Goal: Check status

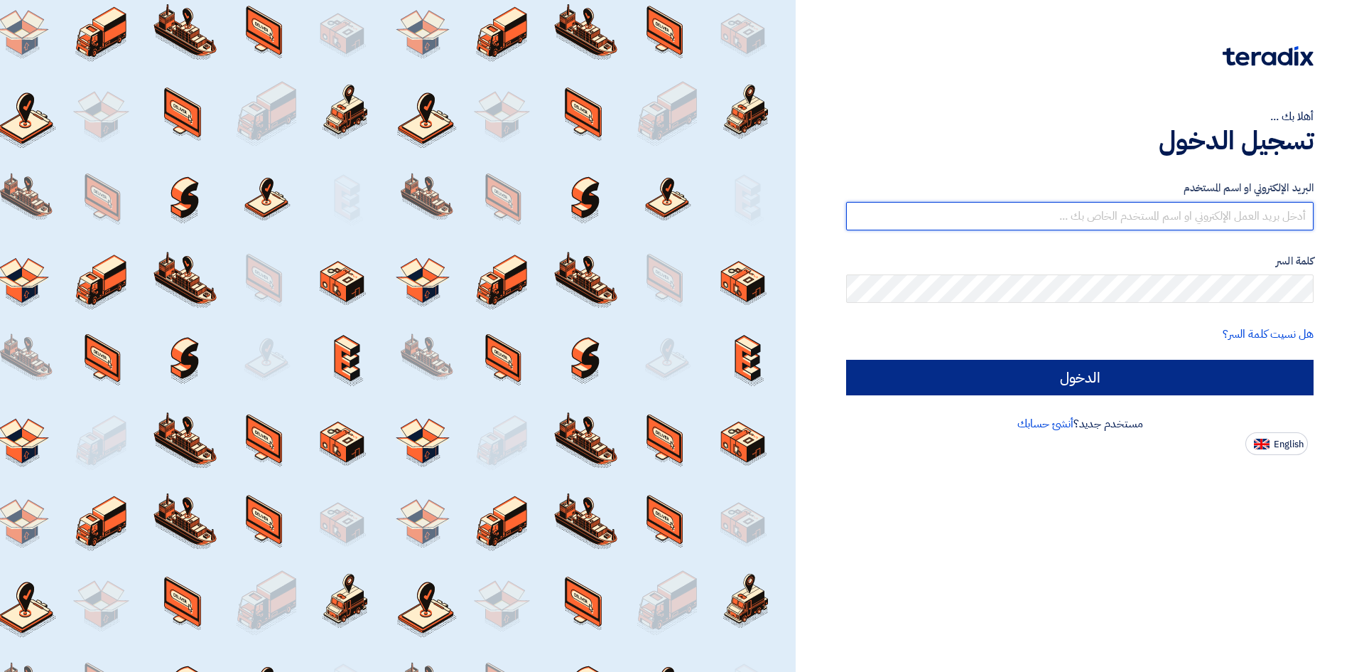
type input "[EMAIL_ADDRESS][DOMAIN_NAME]"
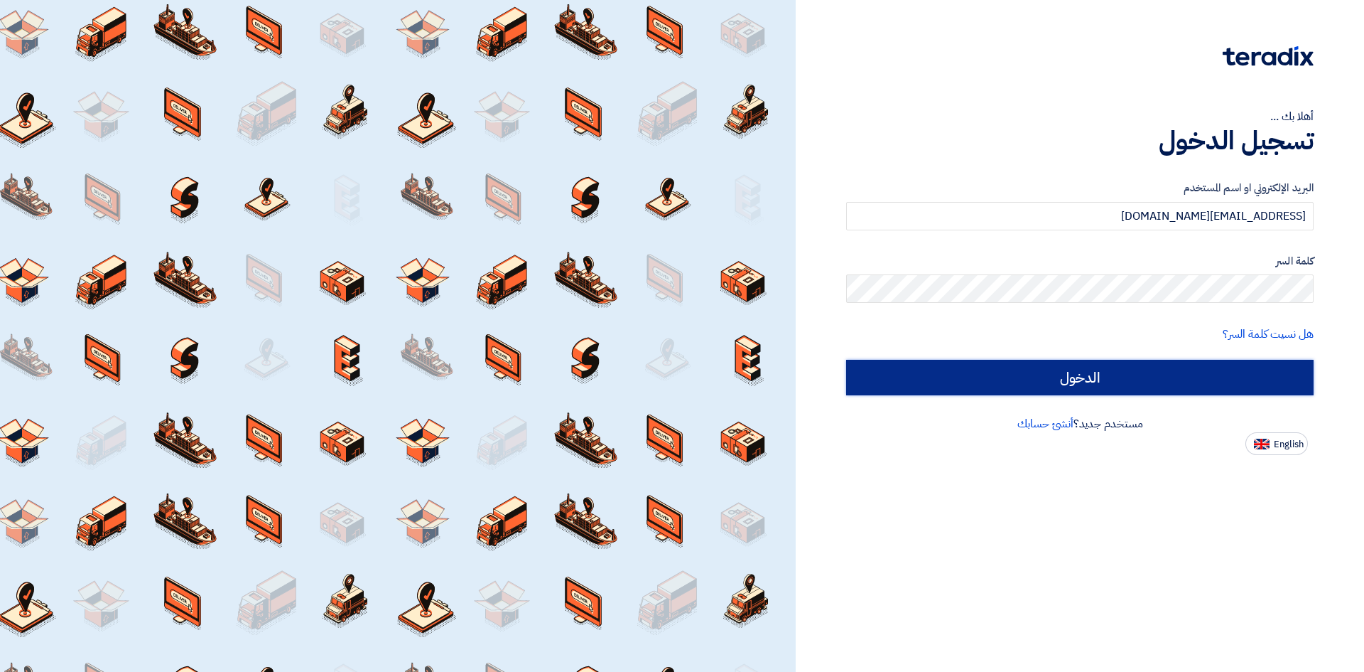
click at [868, 389] on input "الدخول" at bounding box center [1080, 378] width 468 height 36
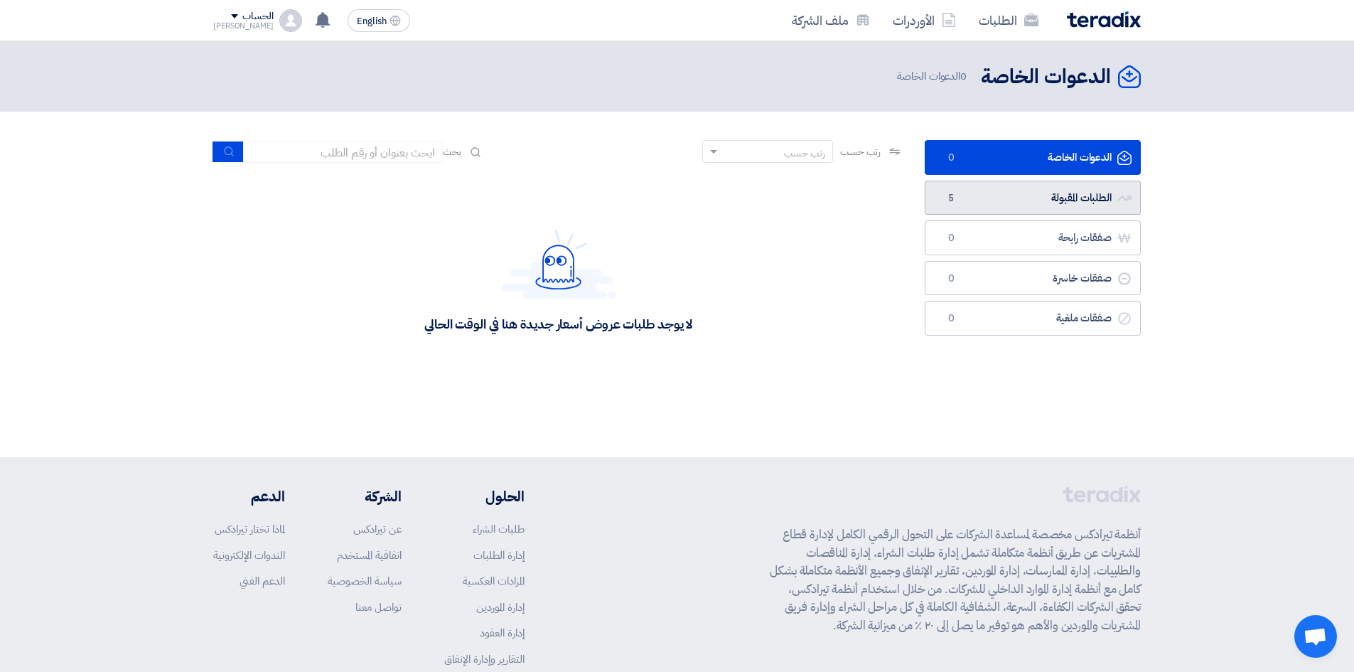
click at [1033, 206] on link "الطلبات المقبولة الطلبات المقبولة 5" at bounding box center [1032, 197] width 216 height 35
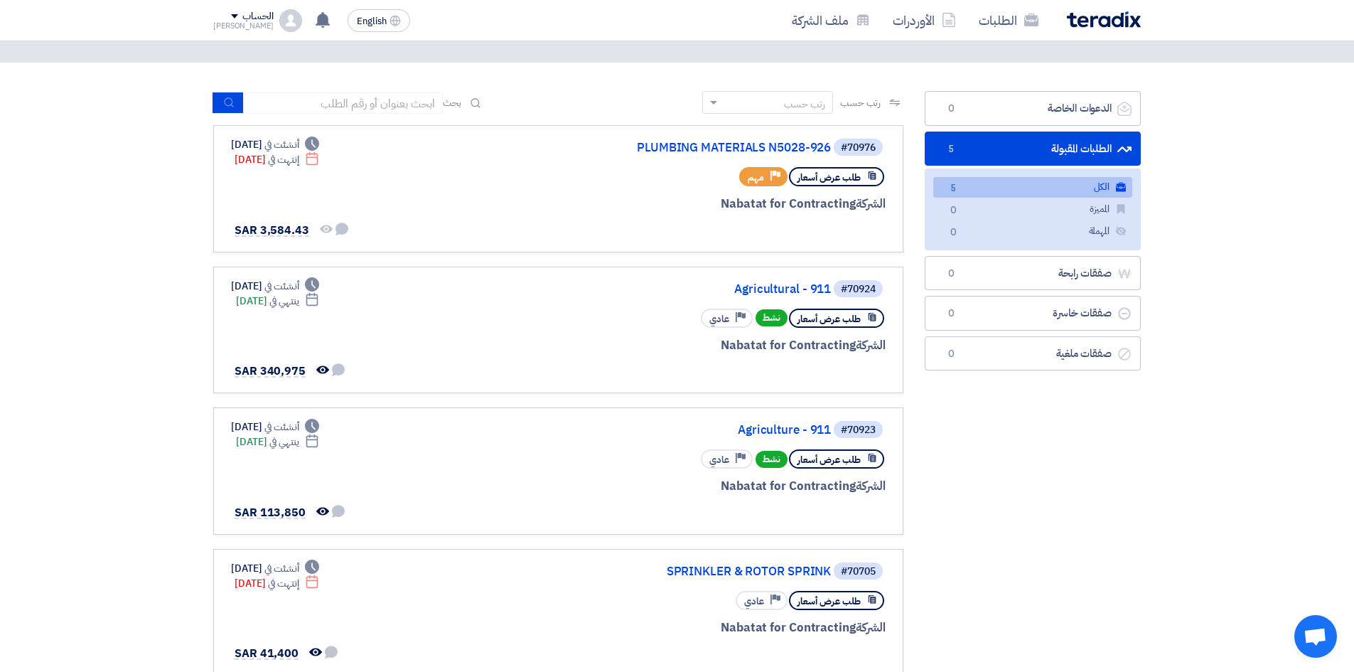
scroll to position [71, 0]
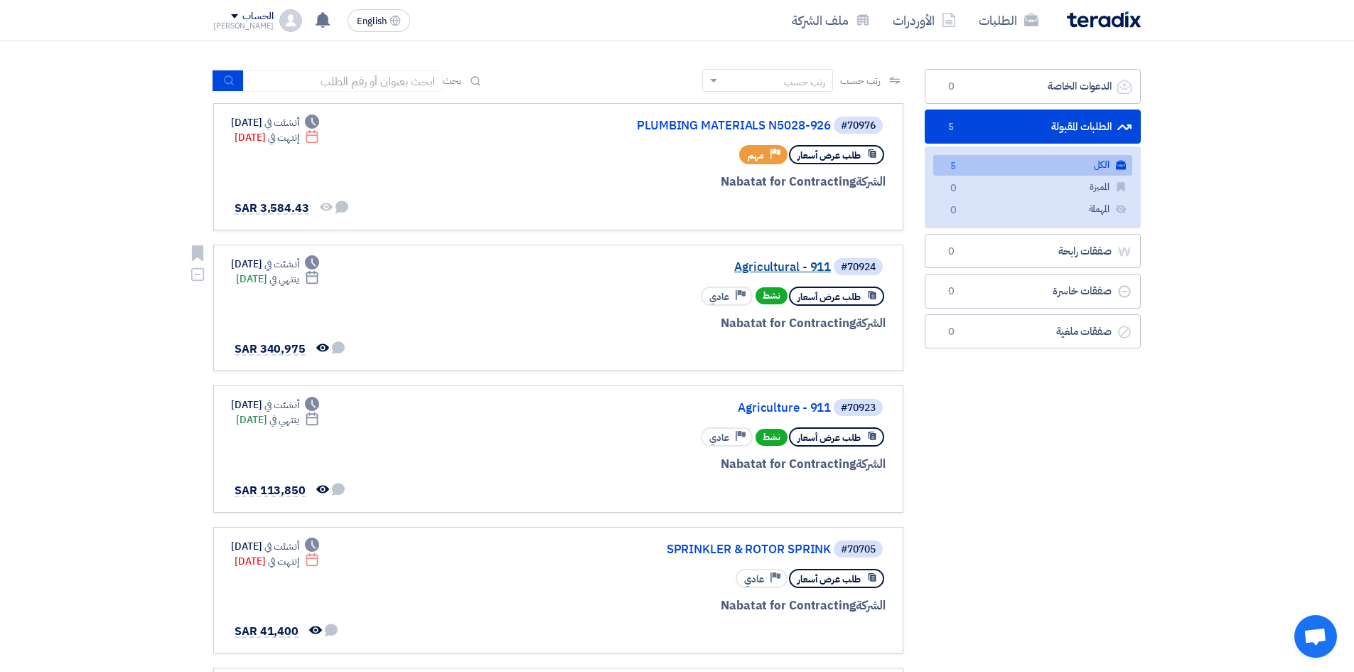
click at [765, 264] on link "Agricultural - 911" at bounding box center [688, 267] width 284 height 13
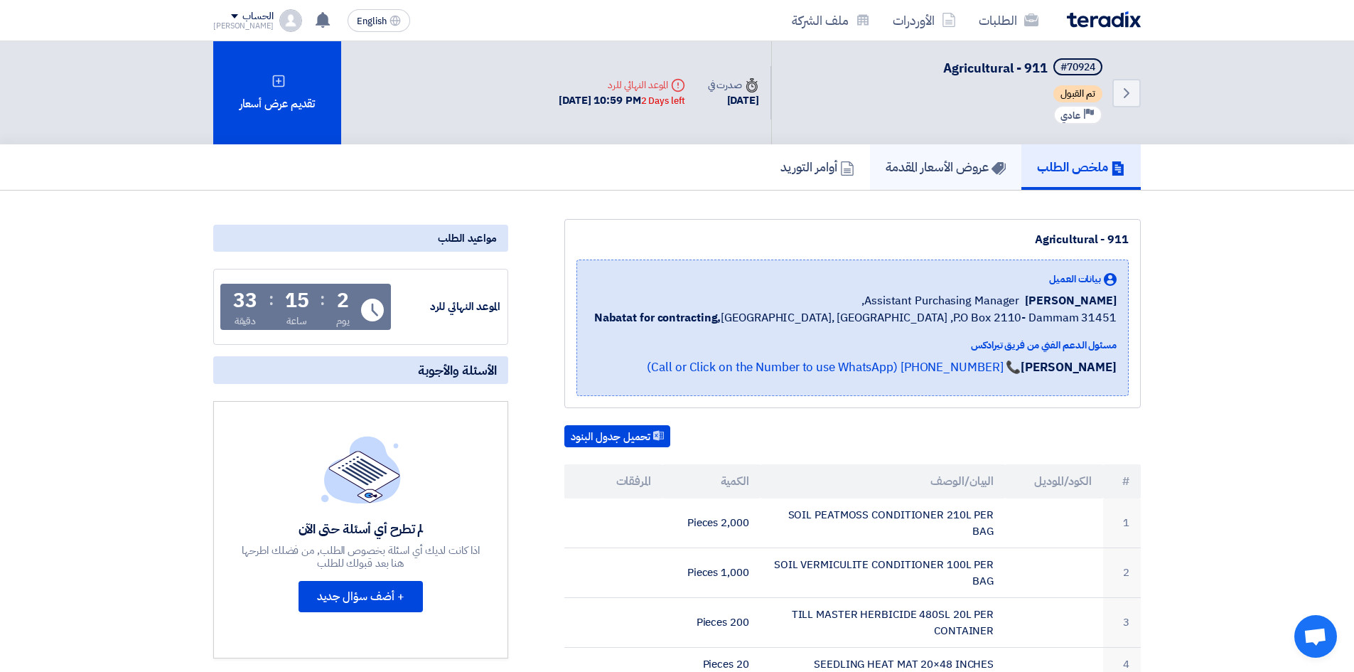
click at [932, 168] on h5 "عروض الأسعار المقدمة" at bounding box center [945, 166] width 120 height 16
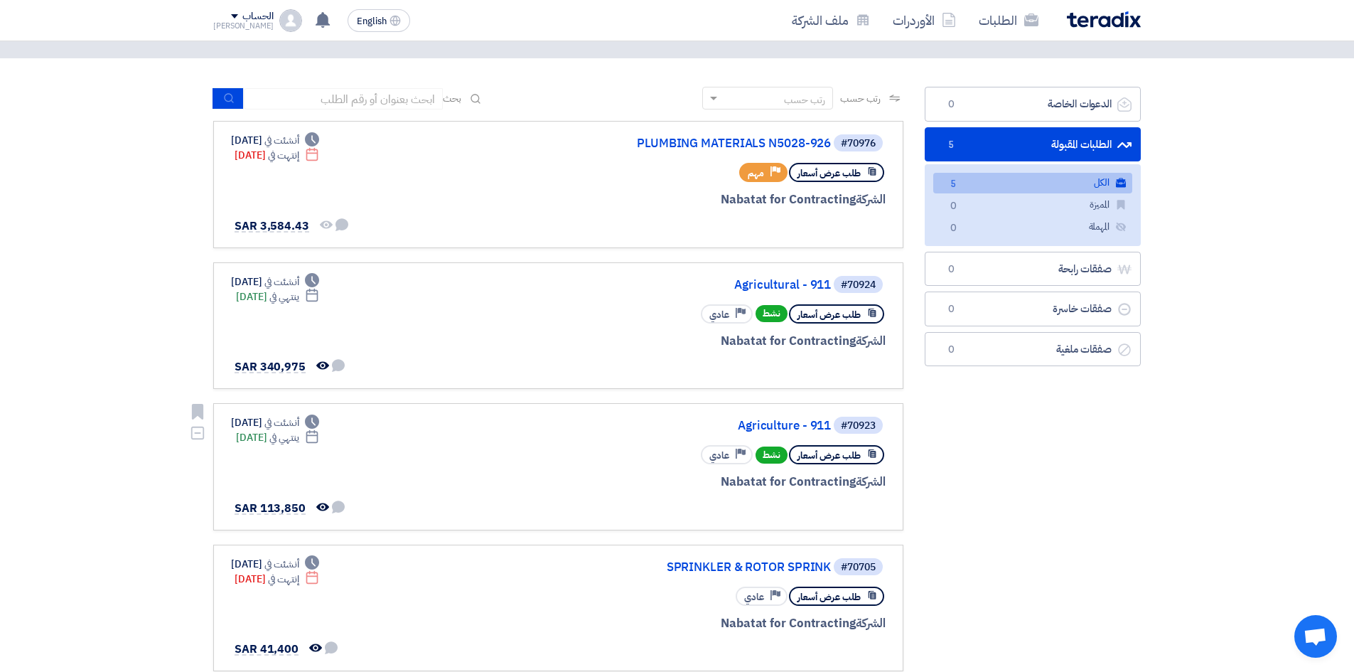
scroll to position [142, 0]
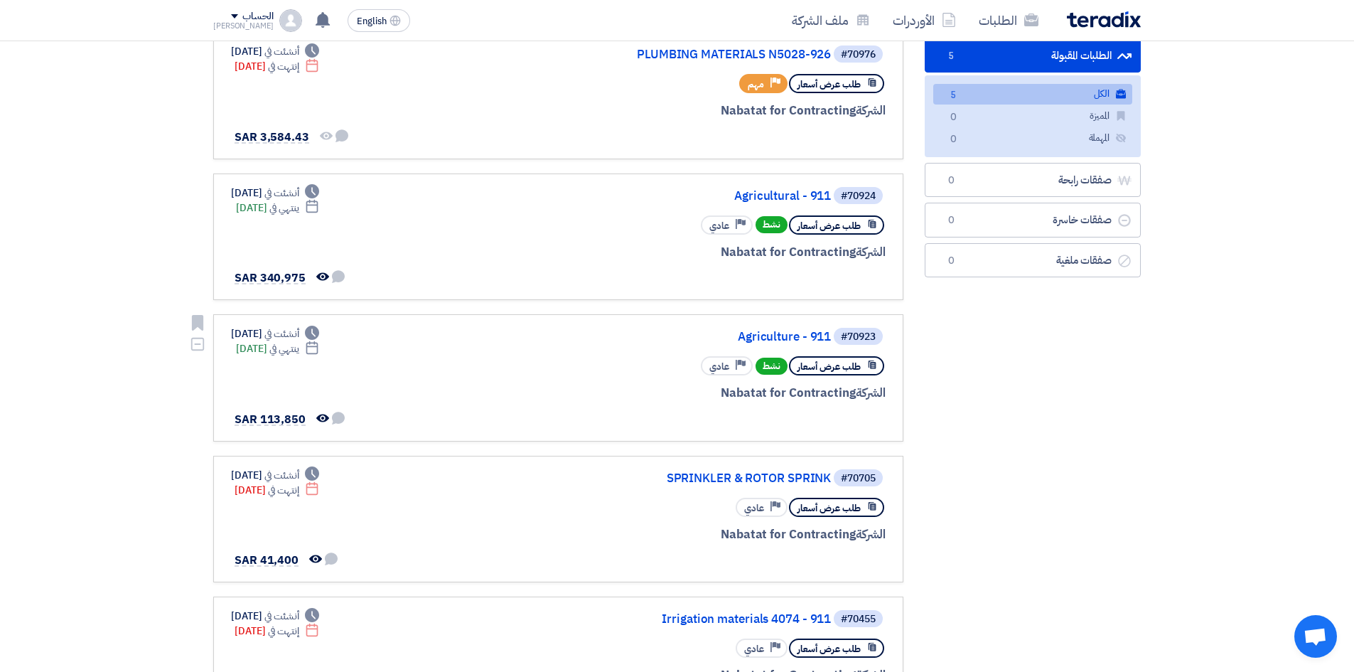
click at [802, 372] on span "طلب عرض أسعار" at bounding box center [828, 367] width 63 height 14
click at [767, 366] on span "نشط" at bounding box center [771, 365] width 32 height 17
click at [800, 329] on div "#70923 Agriculture - 911" at bounding box center [715, 336] width 342 height 20
click at [797, 337] on link "Agriculture - 911" at bounding box center [688, 336] width 284 height 13
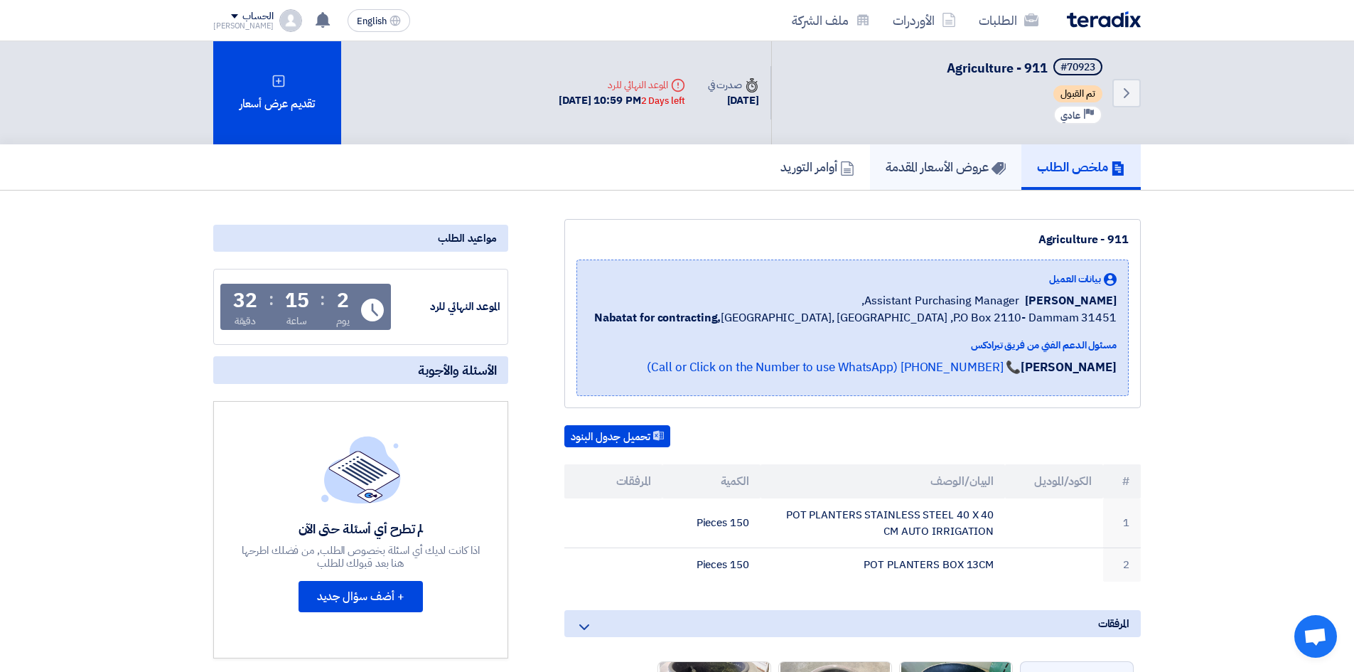
click at [962, 169] on h5 "عروض الأسعار المقدمة" at bounding box center [945, 166] width 120 height 16
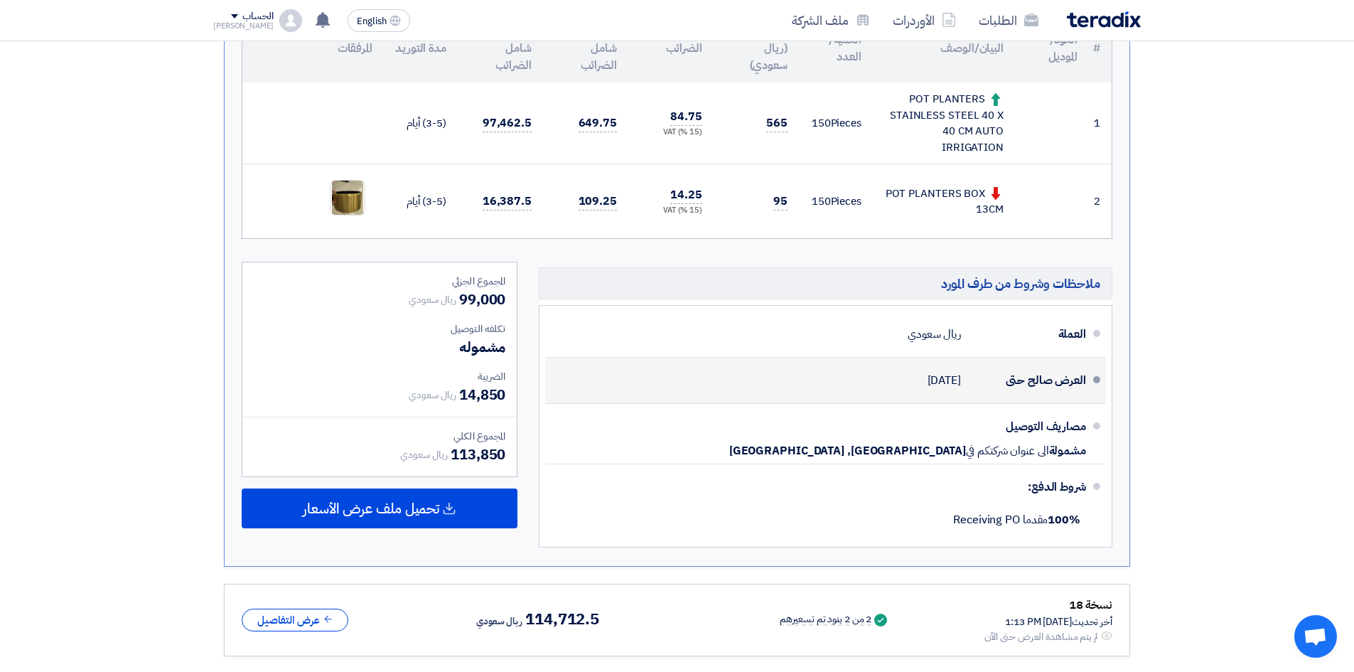
scroll to position [426, 0]
